Goal: Task Accomplishment & Management: Use online tool/utility

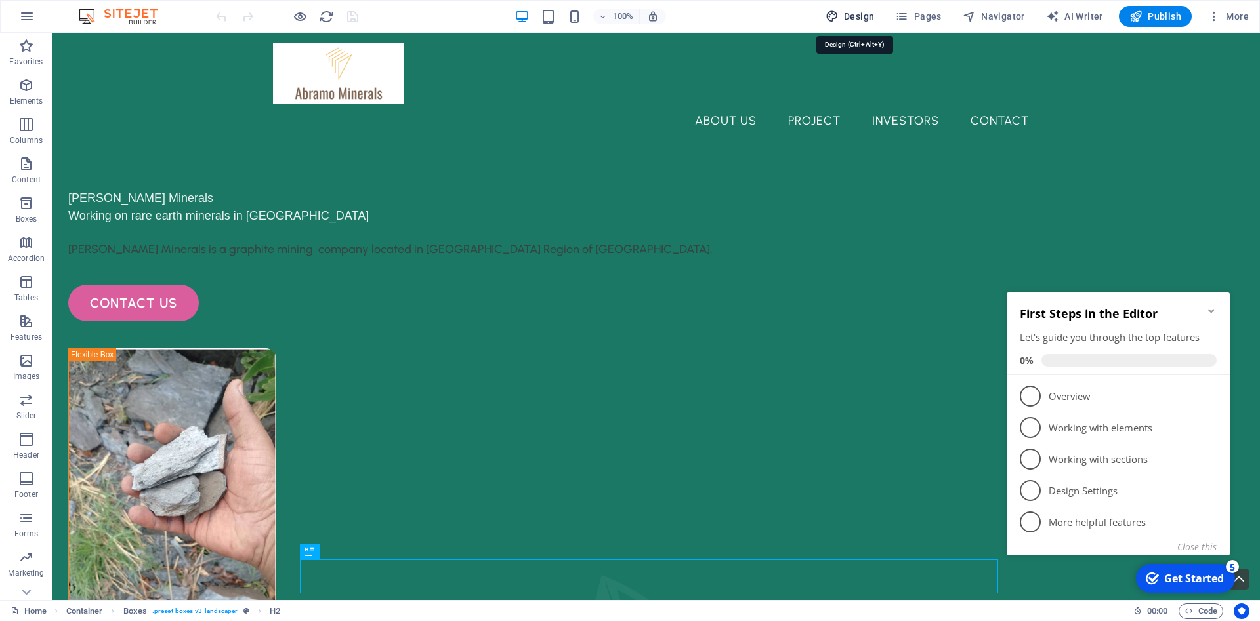
select select "px"
select select "500"
select select "px"
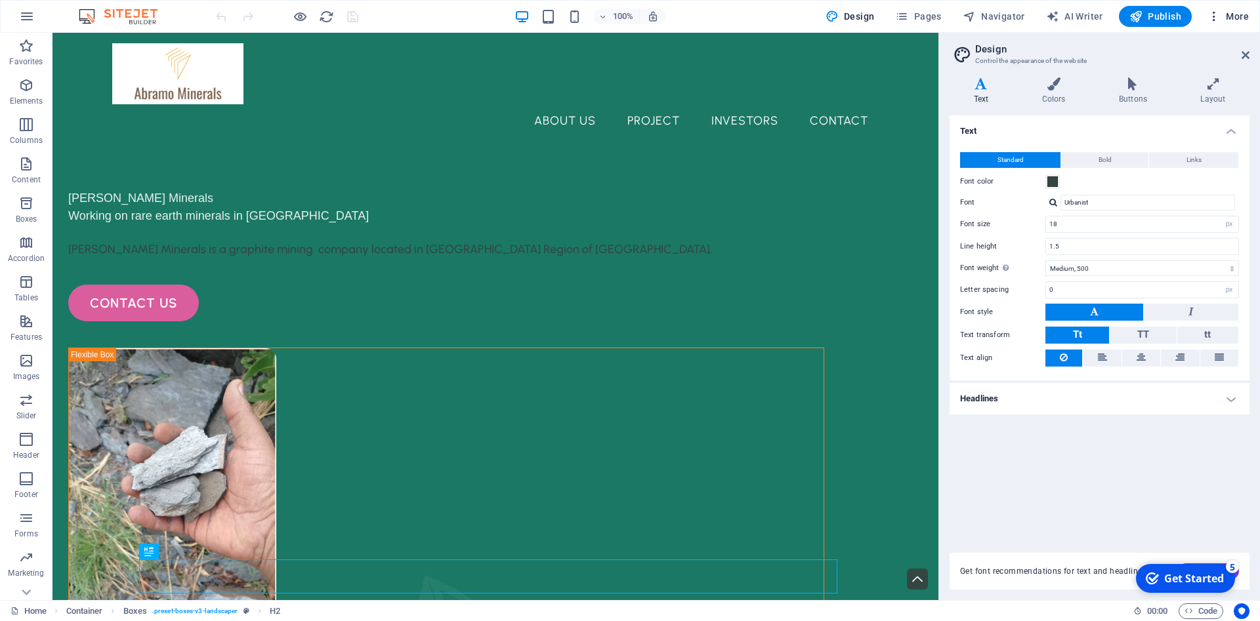
click at [0, 0] on span "More" at bounding box center [0, 0] width 0 height 0
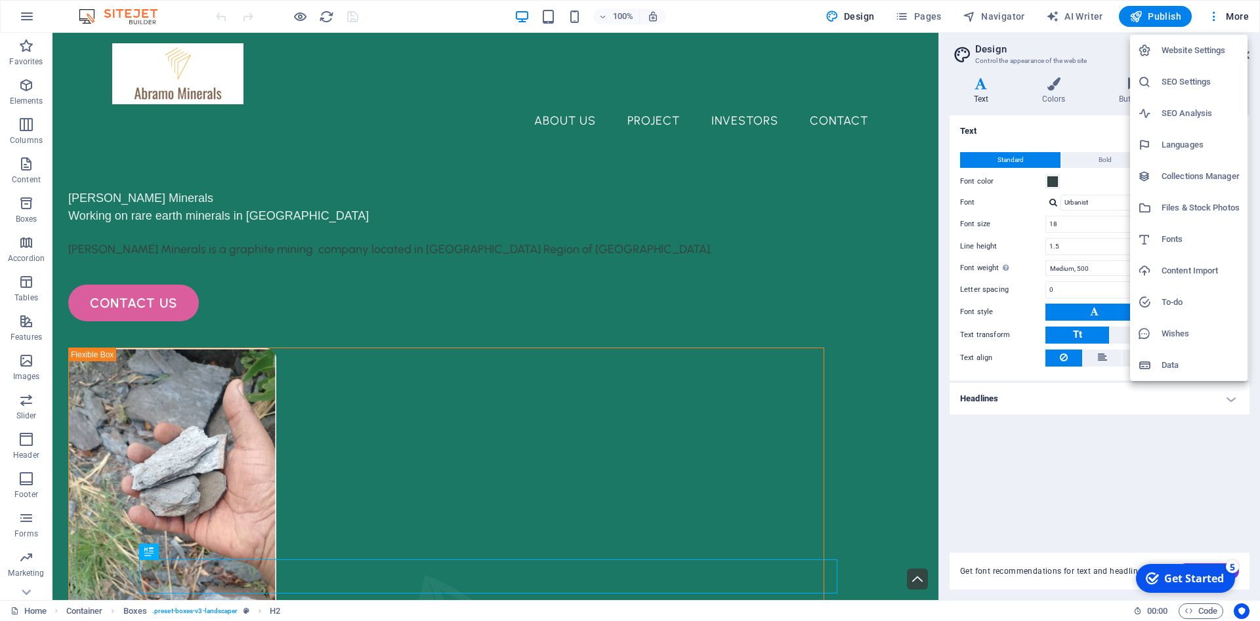
click at [18, 16] on div at bounding box center [630, 310] width 1260 height 621
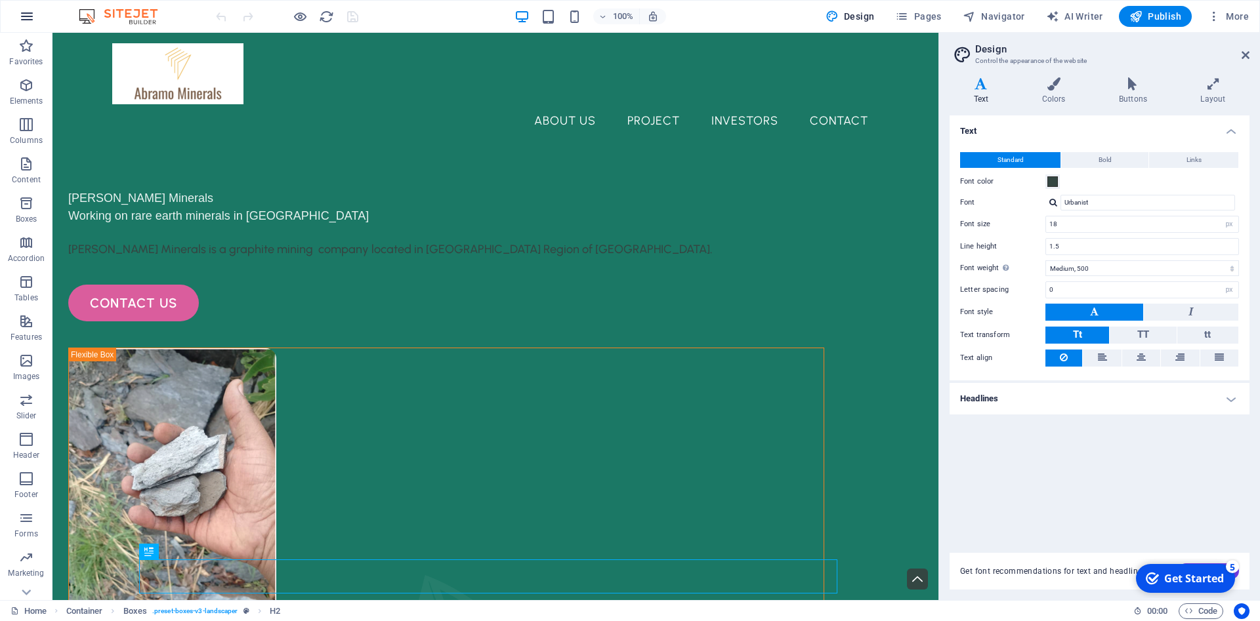
click at [0, 0] on icon "button" at bounding box center [0, 0] width 0 height 0
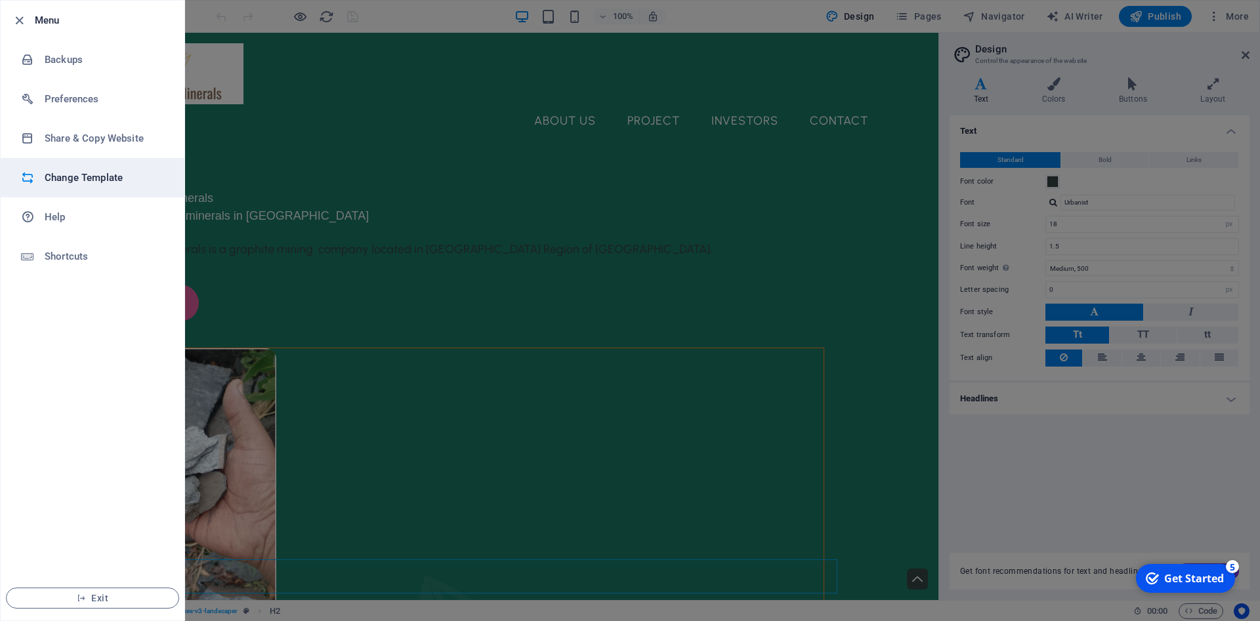
click at [98, 183] on h6 "Change Template" at bounding box center [105, 178] width 121 height 16
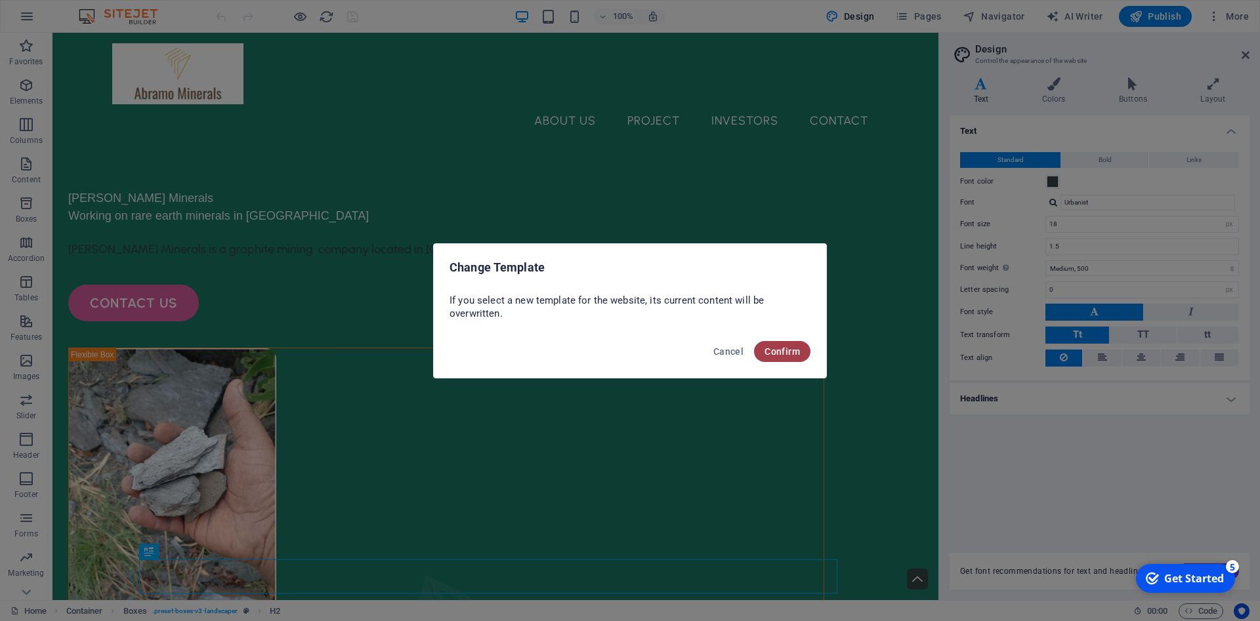
click at [794, 354] on span "Confirm" at bounding box center [781, 351] width 35 height 10
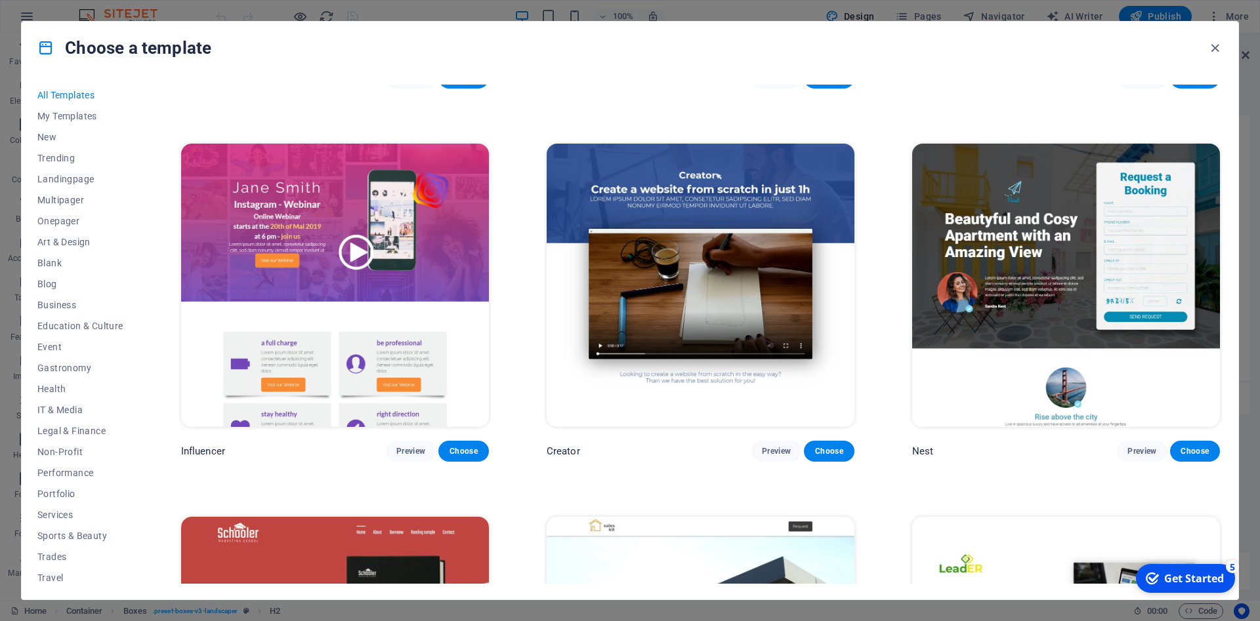
scroll to position [17744, 0]
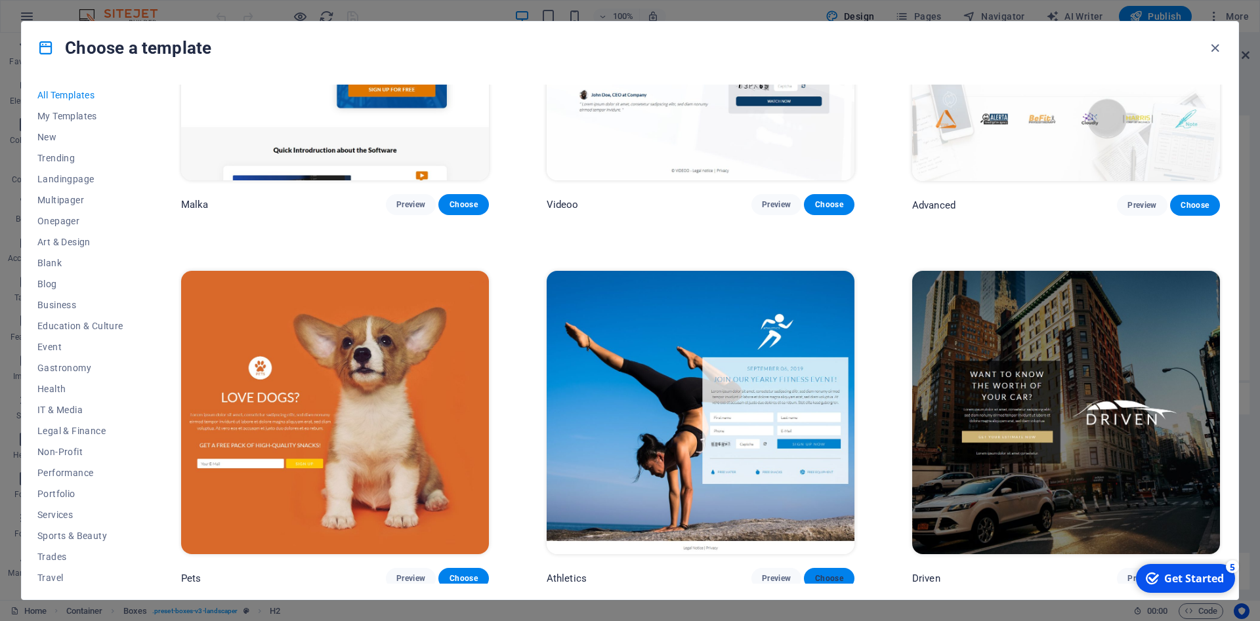
click at [840, 573] on span "Choose" at bounding box center [828, 578] width 29 height 10
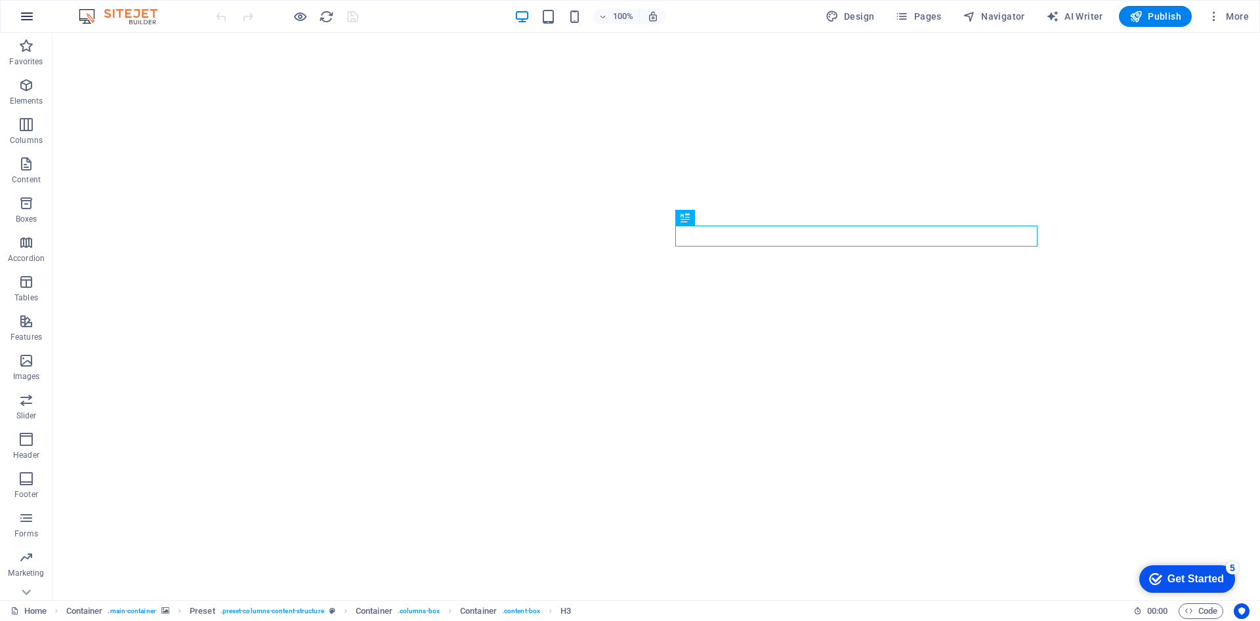
click at [33, 18] on icon "button" at bounding box center [27, 17] width 16 height 16
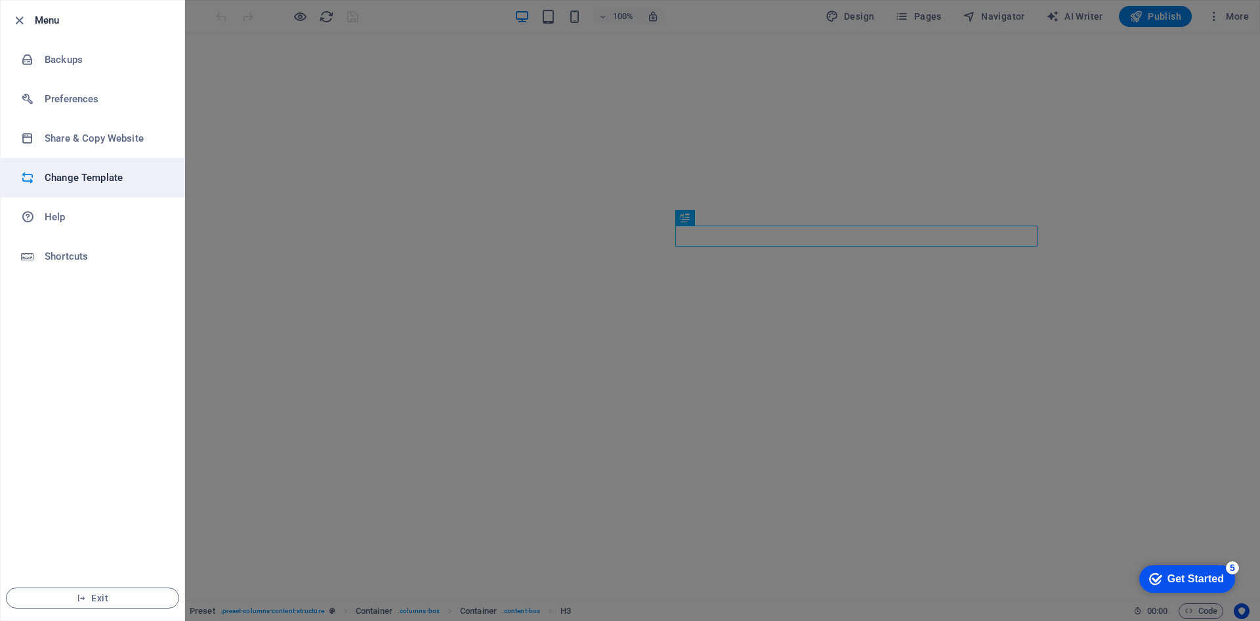
click at [103, 180] on h6 "Change Template" at bounding box center [105, 178] width 121 height 16
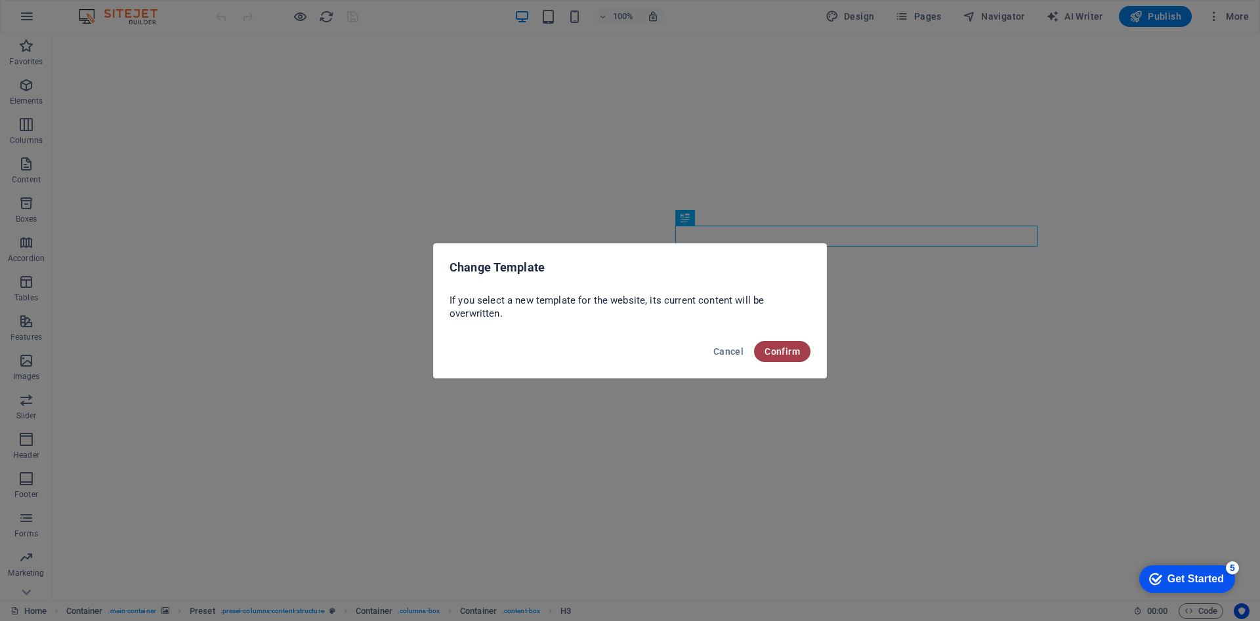
click at [791, 356] on span "Confirm" at bounding box center [781, 351] width 35 height 10
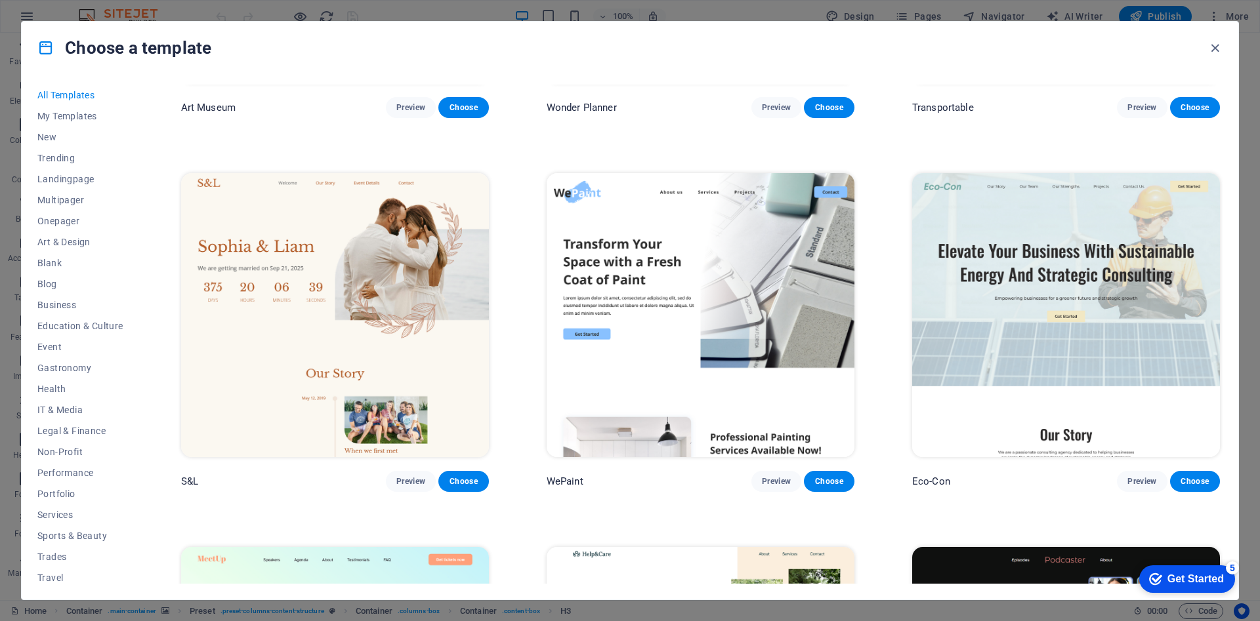
scroll to position [689, 0]
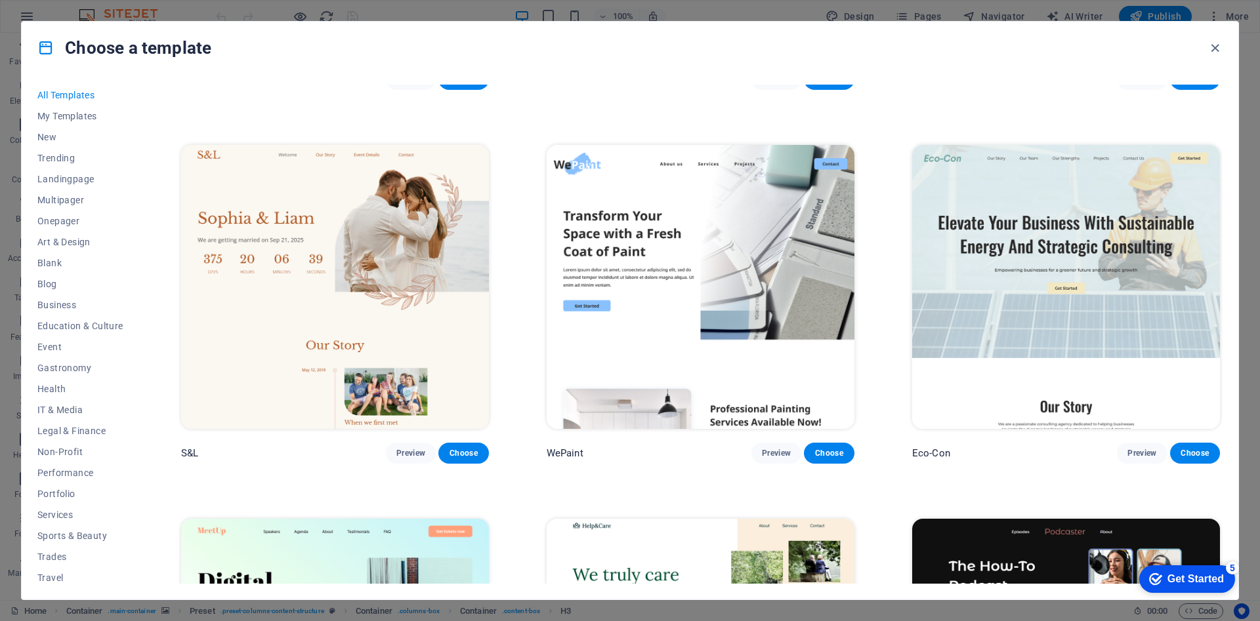
click at [655, 246] on img at bounding box center [701, 286] width 308 height 283
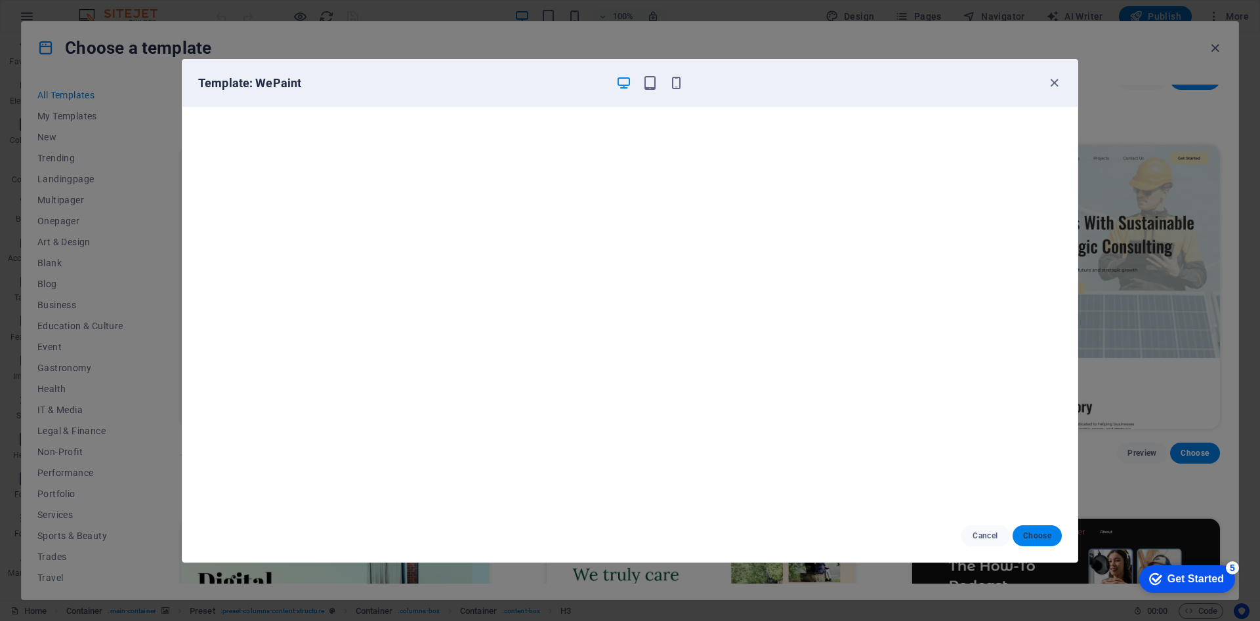
click at [1035, 533] on span "Choose" at bounding box center [1037, 536] width 28 height 10
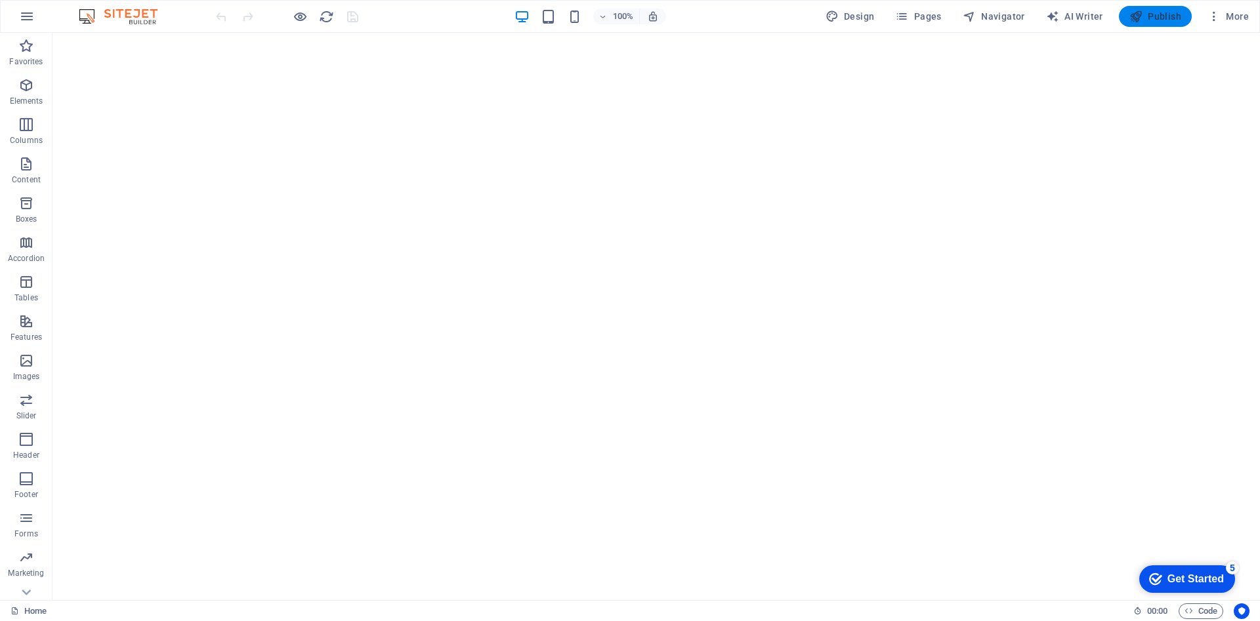
click at [1168, 16] on span "Publish" at bounding box center [1155, 16] width 52 height 13
